Goal: Navigation & Orientation: Find specific page/section

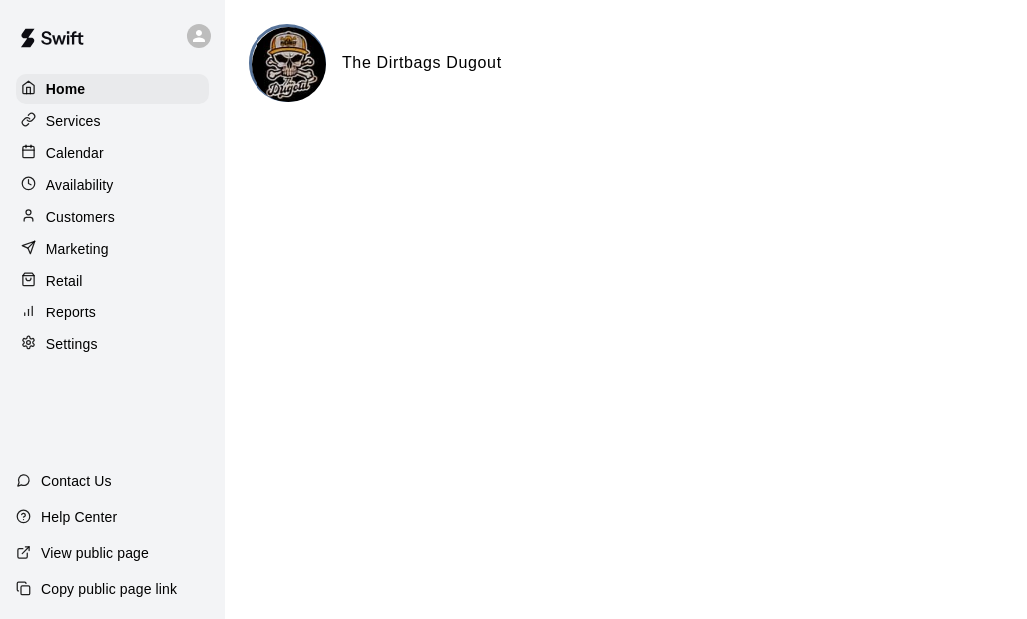
click at [91, 346] on p "Settings" at bounding box center [72, 344] width 52 height 20
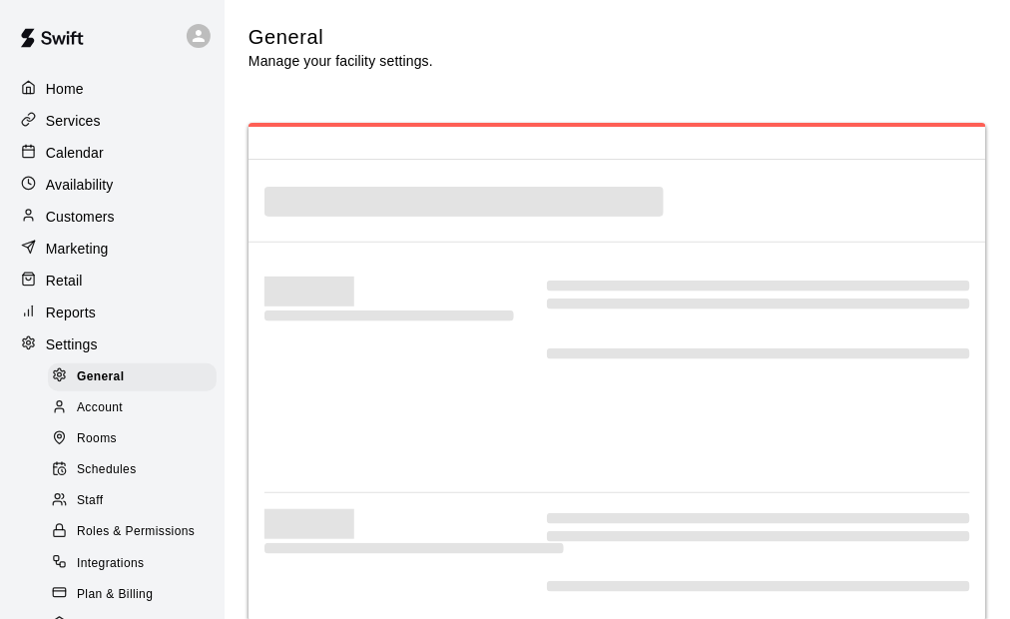
scroll to position [4297, 0]
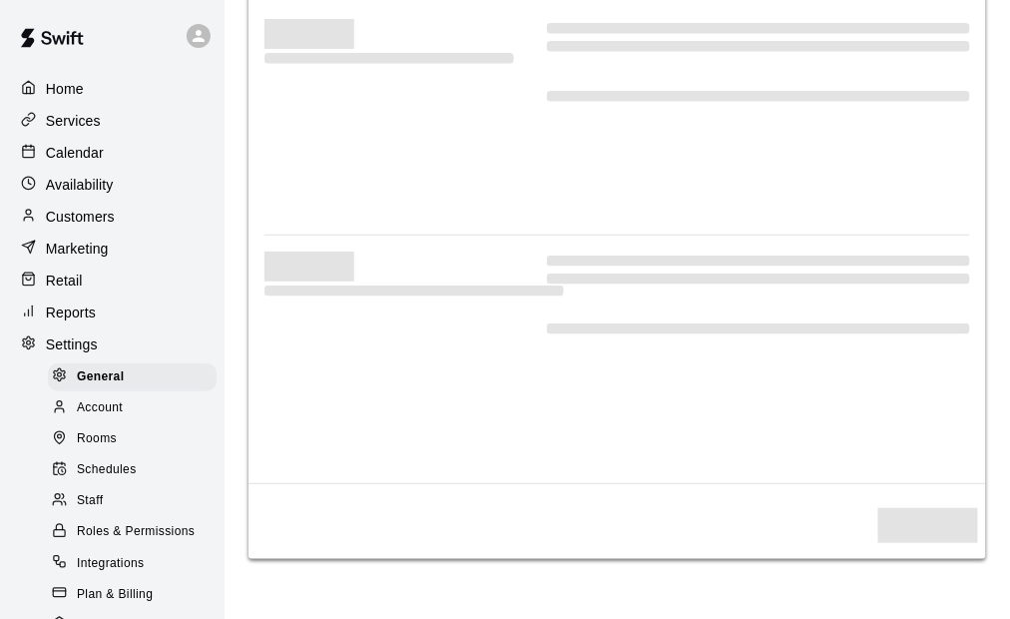
select select "**"
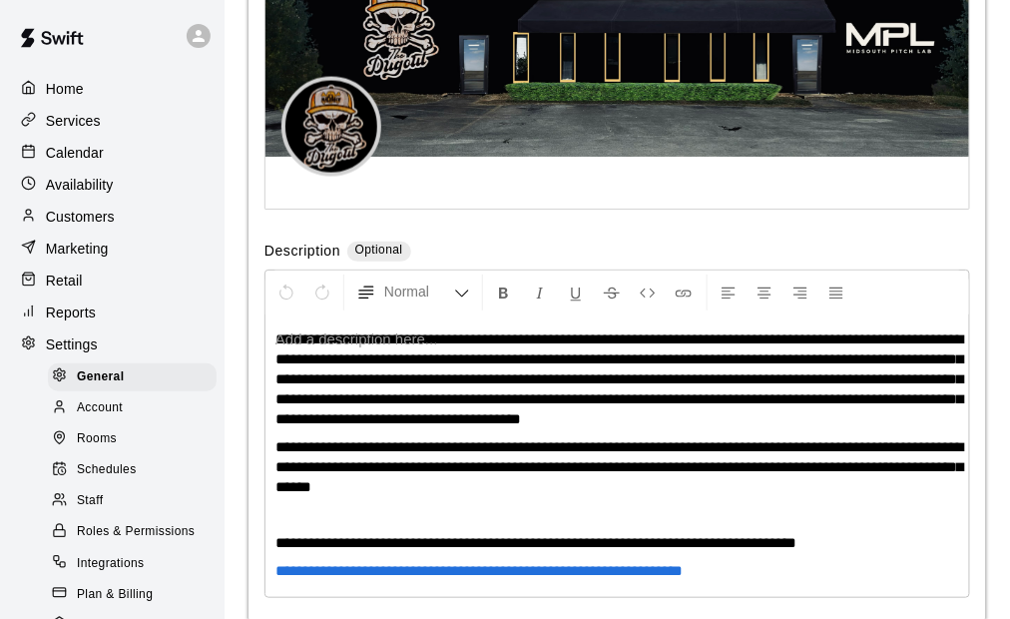
click at [77, 616] on span "Payouts" at bounding box center [100, 626] width 46 height 20
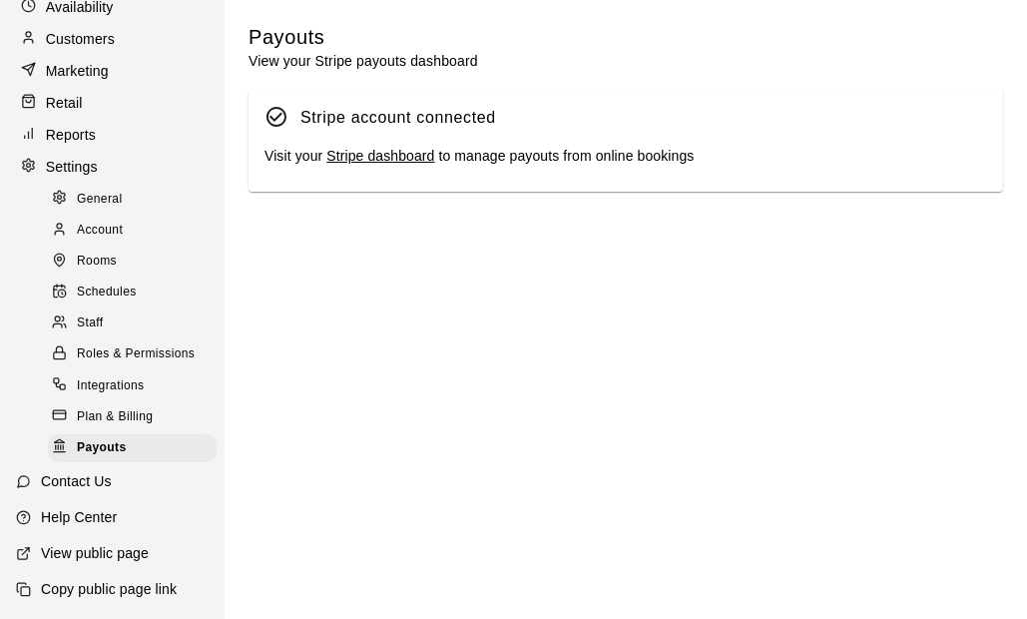
click at [377, 158] on link "Stripe dashboard" at bounding box center [380, 156] width 108 height 16
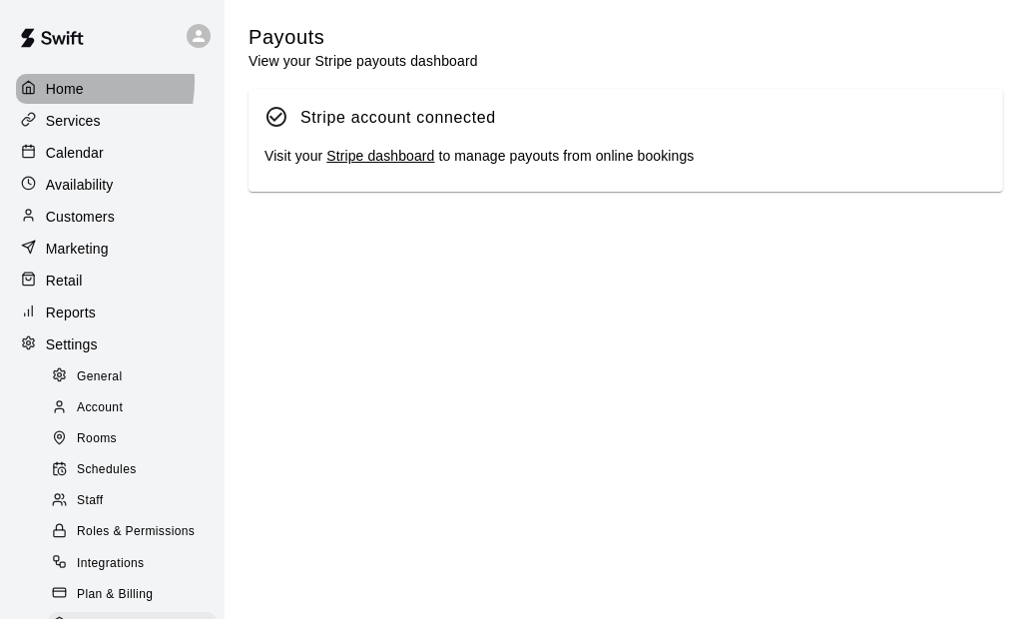
click at [60, 81] on p "Home" at bounding box center [65, 89] width 38 height 20
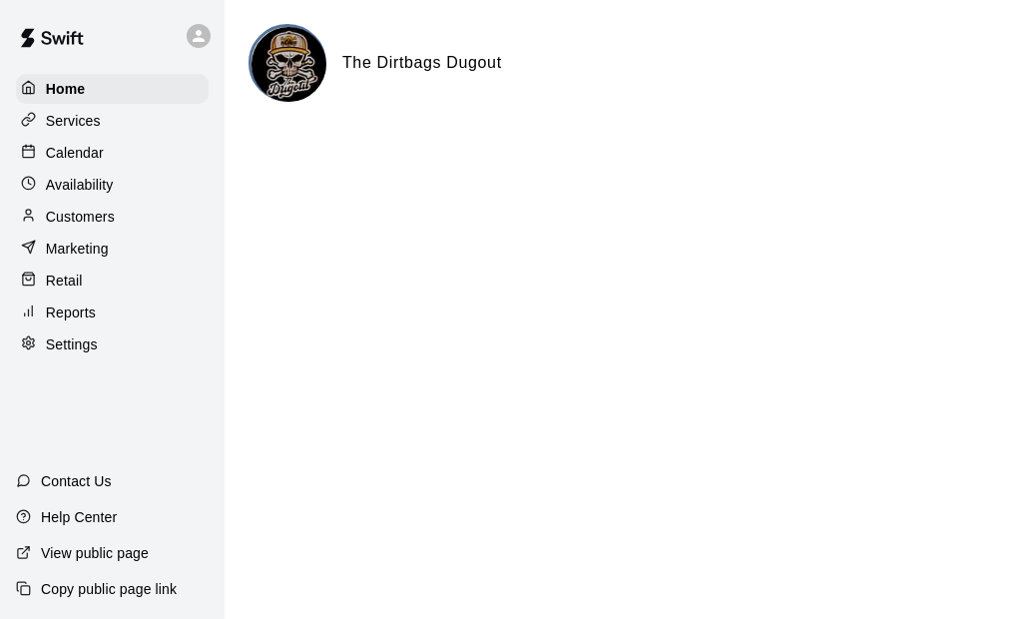
click at [80, 225] on p "Customers" at bounding box center [80, 217] width 69 height 20
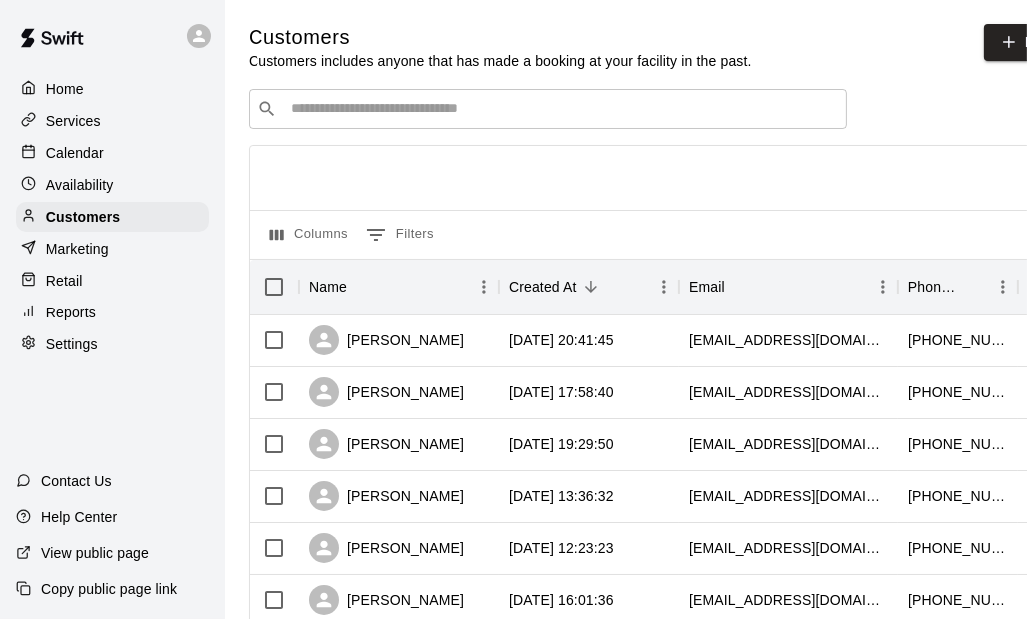
click at [421, 114] on input "Search customers by name or email" at bounding box center [561, 109] width 553 height 20
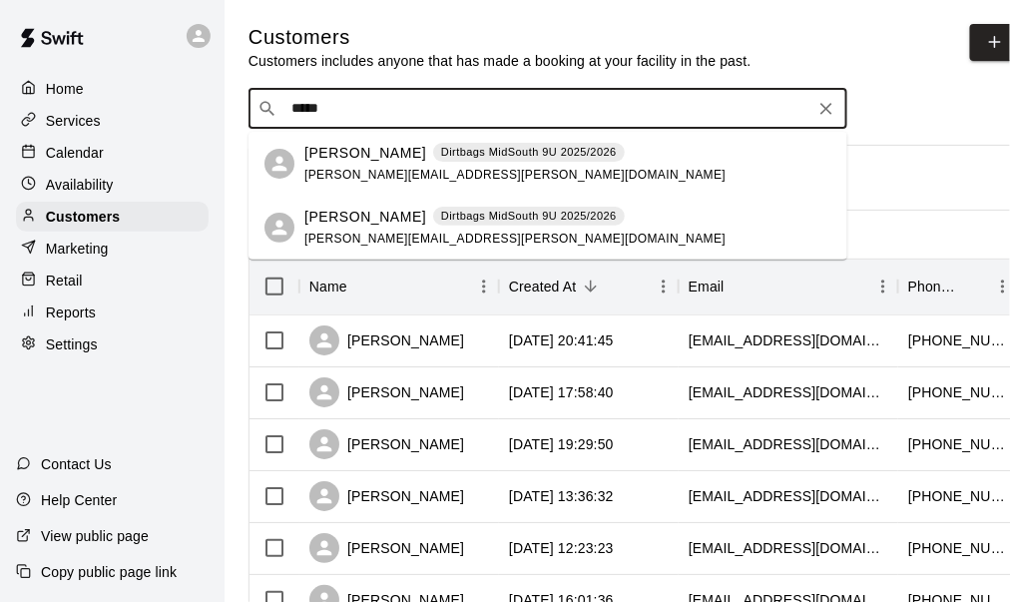
type input "******"
click at [358, 168] on span "[PERSON_NAME][EMAIL_ADDRESS][PERSON_NAME][DOMAIN_NAME]" at bounding box center [514, 175] width 421 height 14
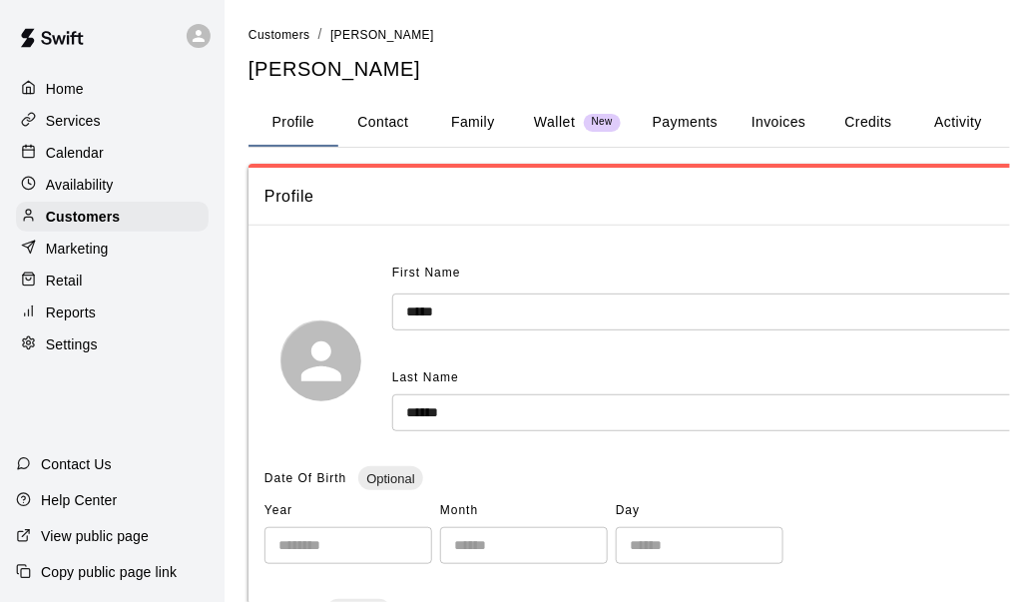
click at [412, 124] on button "Contact" at bounding box center [383, 123] width 90 height 48
select select "**"
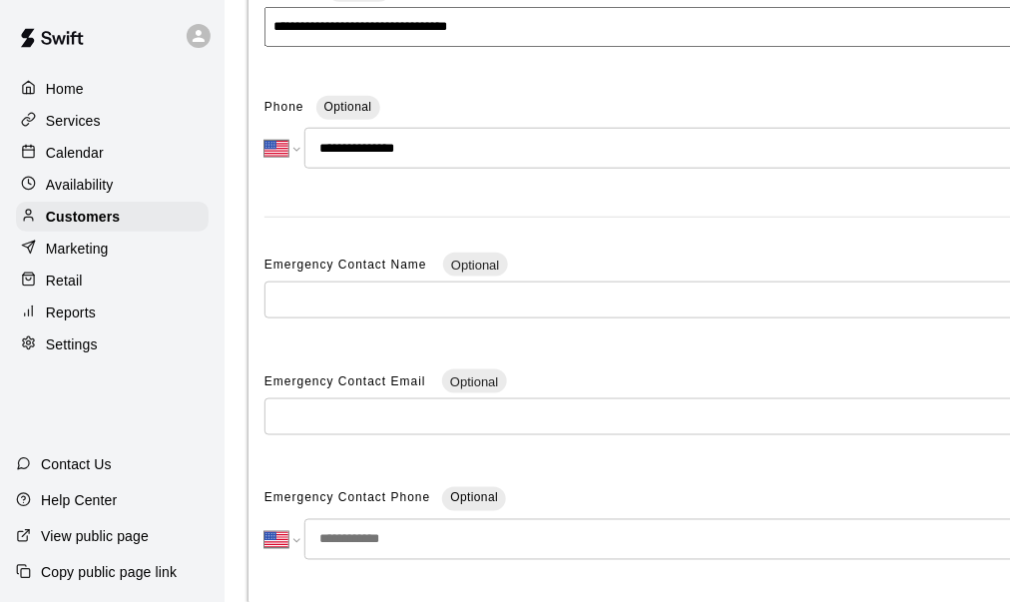
scroll to position [299, 0]
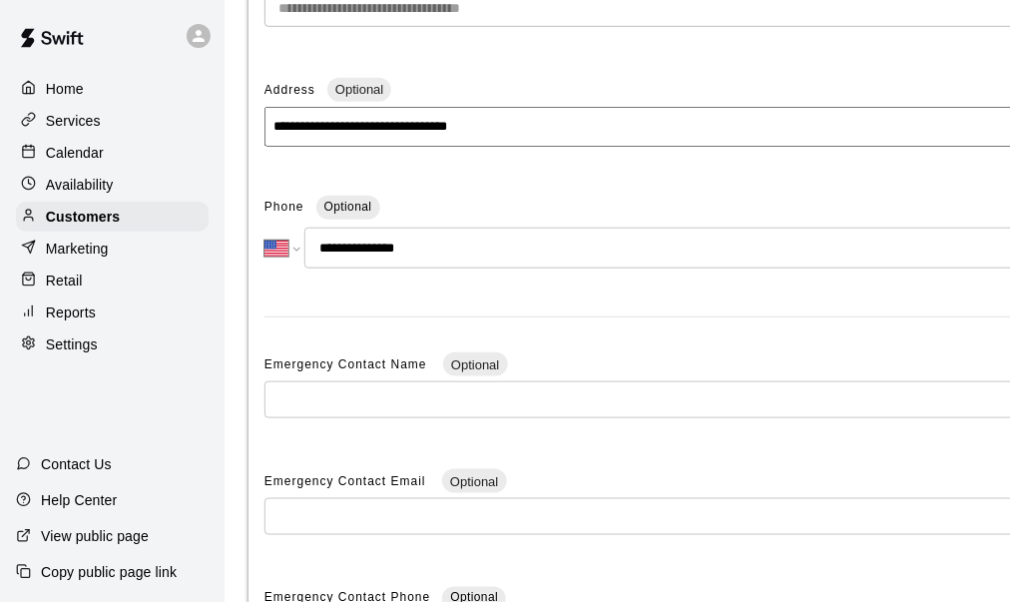
click at [70, 92] on p "Home" at bounding box center [65, 89] width 38 height 20
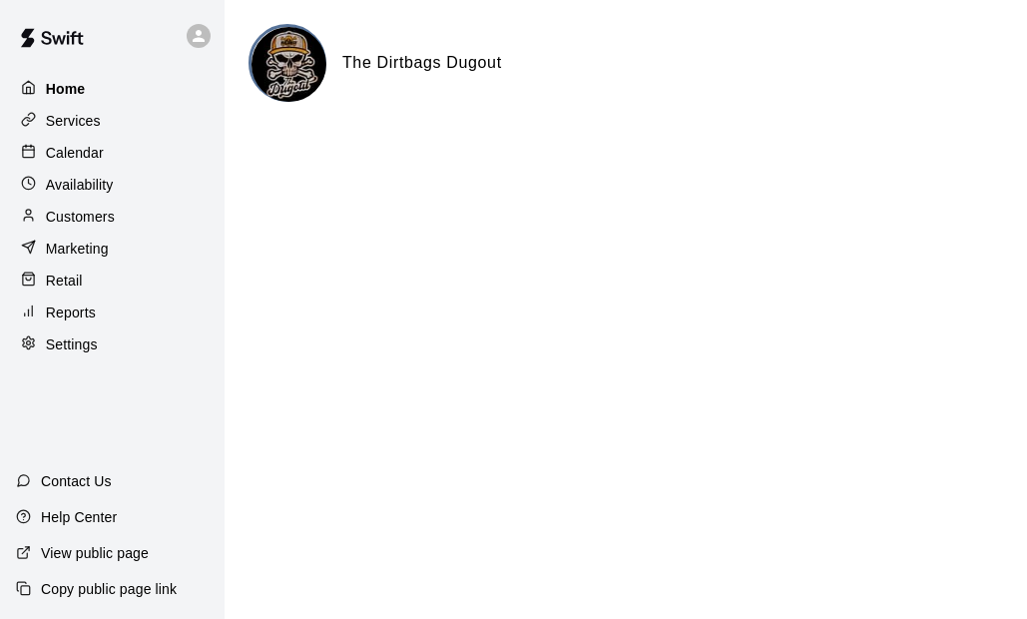
click at [76, 96] on p "Home" at bounding box center [66, 89] width 40 height 20
click at [305, 160] on html "Home Services Calendar Availability Customers Marketing Retail Reports Settings…" at bounding box center [513, 80] width 1027 height 160
